Goal: Task Accomplishment & Management: Manage account settings

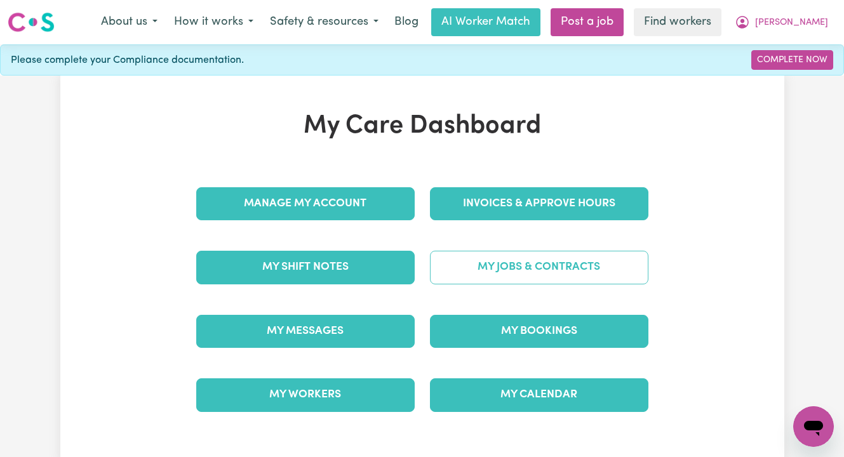
click at [539, 262] on link "My Jobs & Contracts" at bounding box center [539, 267] width 219 height 33
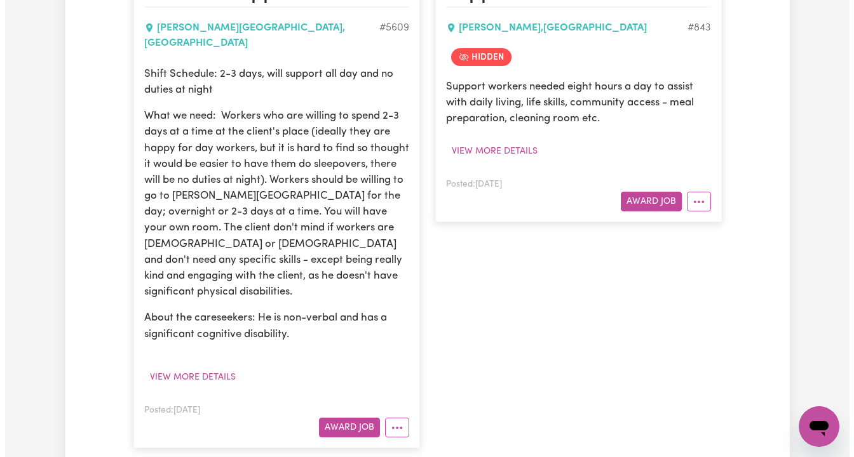
scroll to position [356, 0]
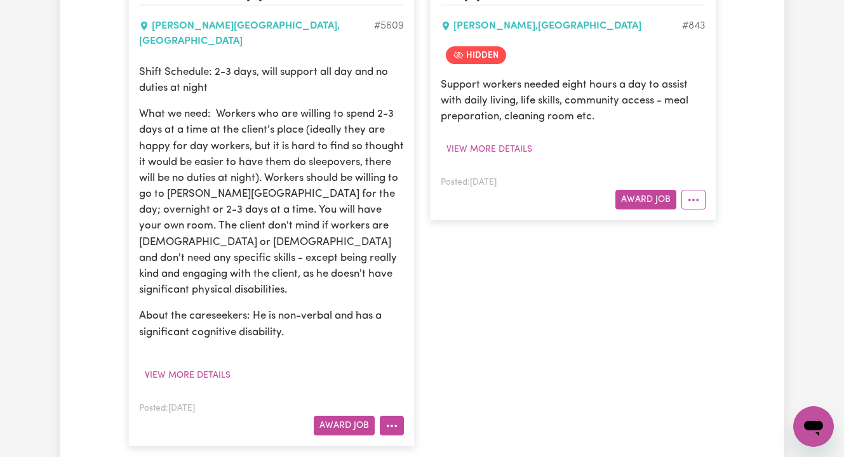
click at [396, 416] on button "More options" at bounding box center [392, 426] width 24 height 20
click at [696, 196] on button "More options" at bounding box center [694, 200] width 24 height 20
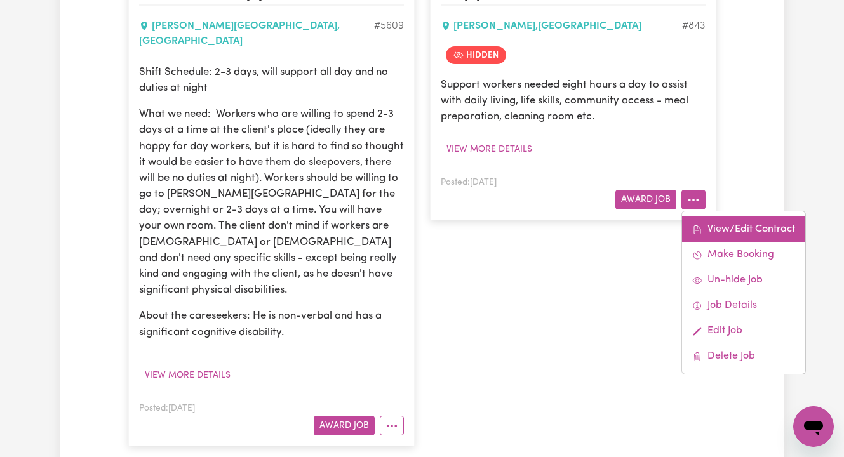
click at [708, 221] on link "View/Edit Contract" at bounding box center [743, 229] width 123 height 25
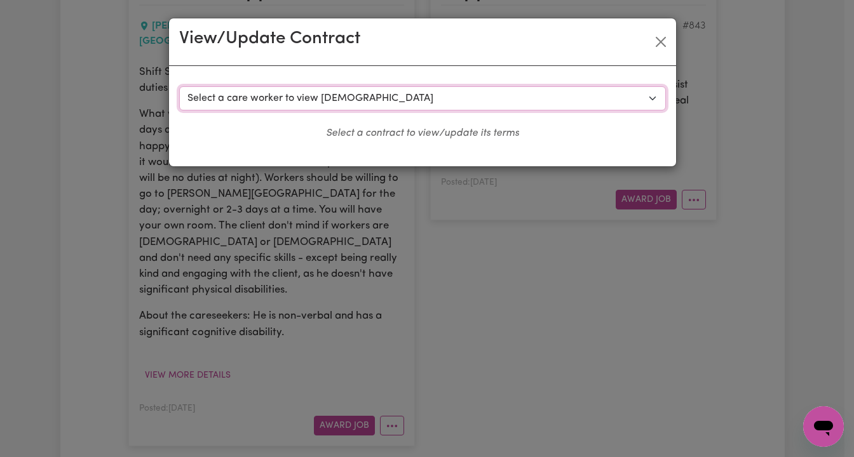
click at [412, 98] on select "Select a care worker to view [DEMOGRAPHIC_DATA] #252 - [PERSON_NAME] (contract …" at bounding box center [422, 98] width 487 height 24
select select "228"
click at [179, 86] on select "Select a care worker to view [DEMOGRAPHIC_DATA] #252 - [PERSON_NAME] (contract …" at bounding box center [422, 98] width 487 height 24
select select "WEEKDAY_DAYTIME"
select select "ASSISTANCE_SELF_CARE"
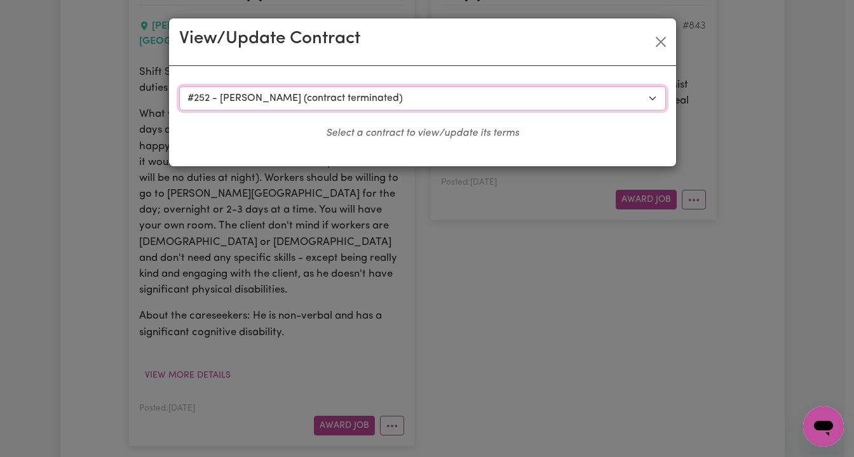
select select "ONE"
select select "[DATE]"
select select "ASSISTANCE_SELF_CARE"
select select "ONE"
select select "[DATE]"
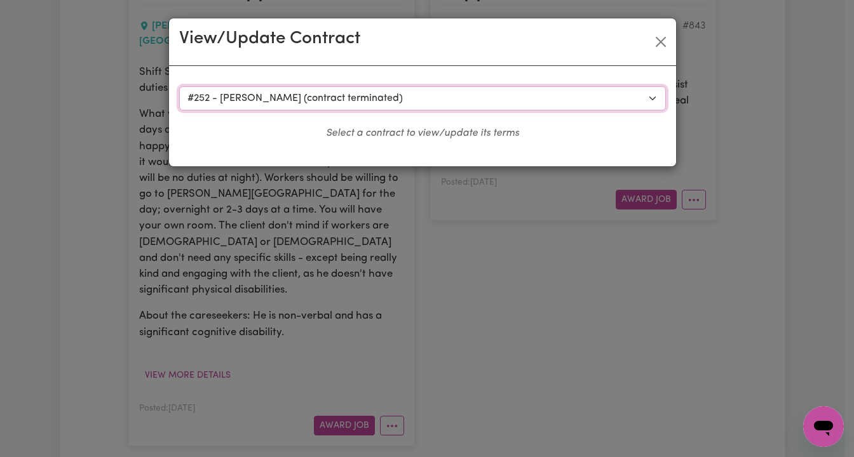
select select "ASSISTANCE_SELF_CARE"
select select "ONE"
select select "PUBLIC_HOLIDAY"
select select "ASSISTANCE_SELF_CARE"
select select "ONE"
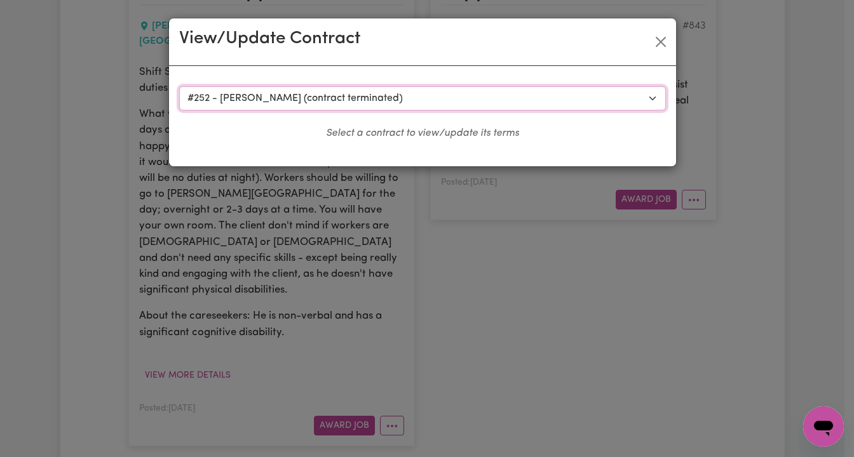
select select "OVERNIGHT_ACTIVE"
select select "OVERNIGHT_ACTIVE_STANDARD"
select select "ONE"
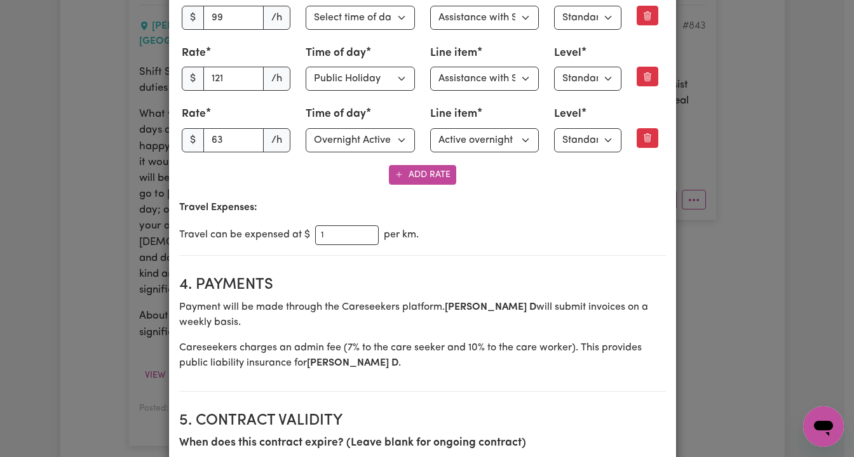
scroll to position [0, 0]
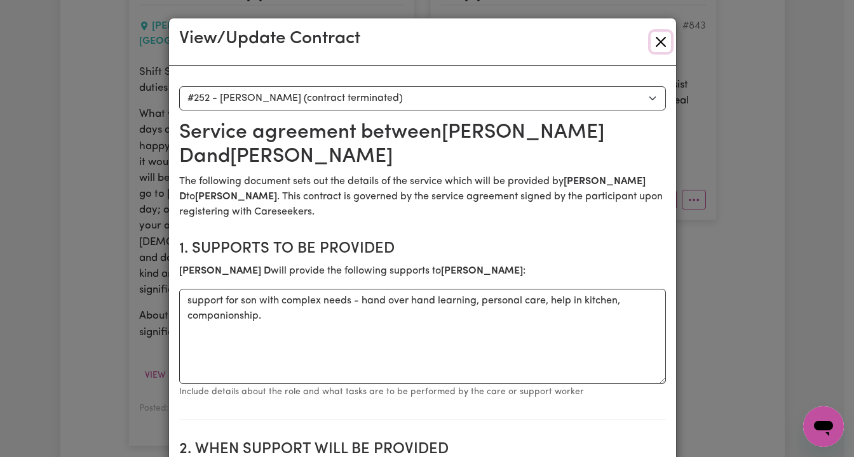
click at [654, 39] on button "Close" at bounding box center [661, 42] width 20 height 20
